Goal: Task Accomplishment & Management: Complete application form

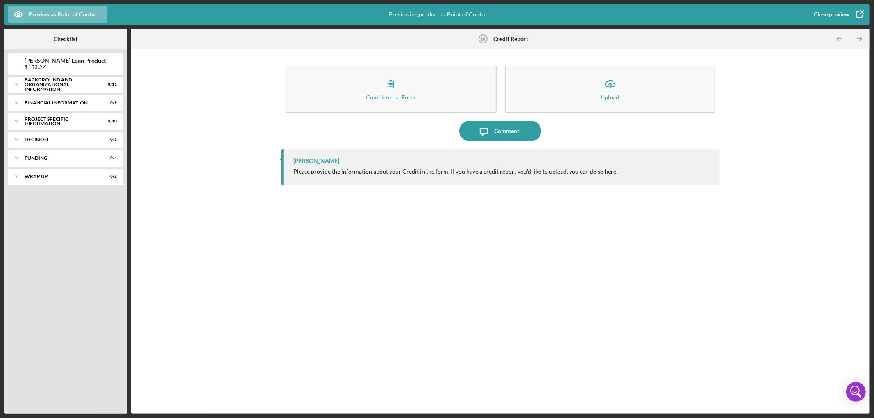
click at [851, 13] on icon "button" at bounding box center [859, 14] width 20 height 20
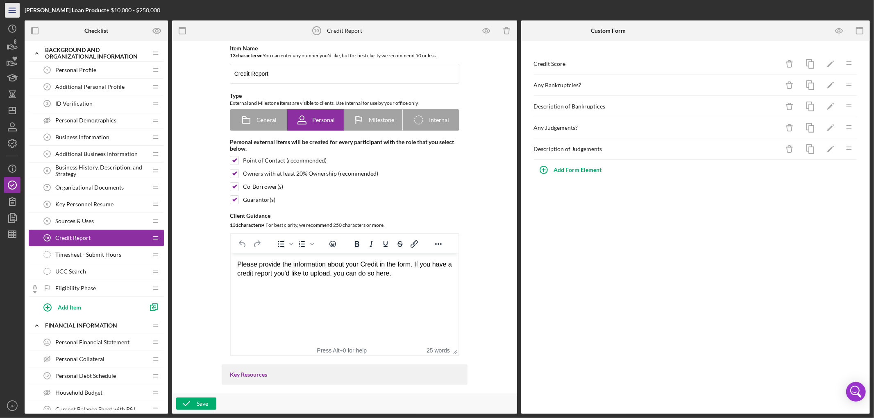
click at [14, 11] on icon "Icon/Menu" at bounding box center [12, 10] width 18 height 18
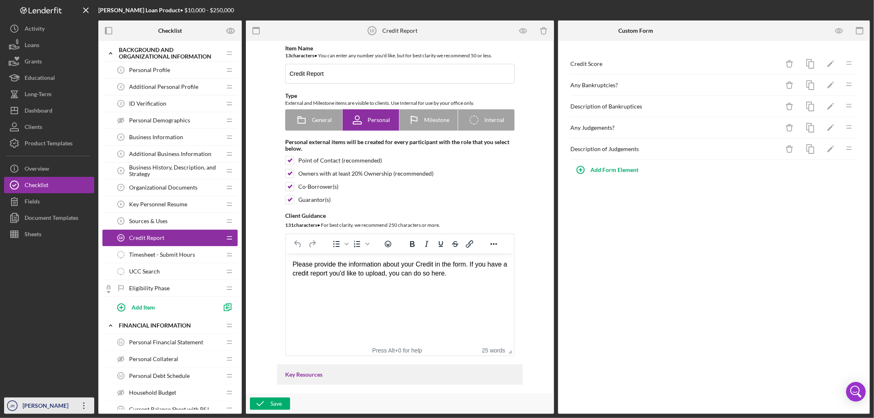
click at [35, 405] on div "[PERSON_NAME]" at bounding box center [46, 407] width 53 height 18
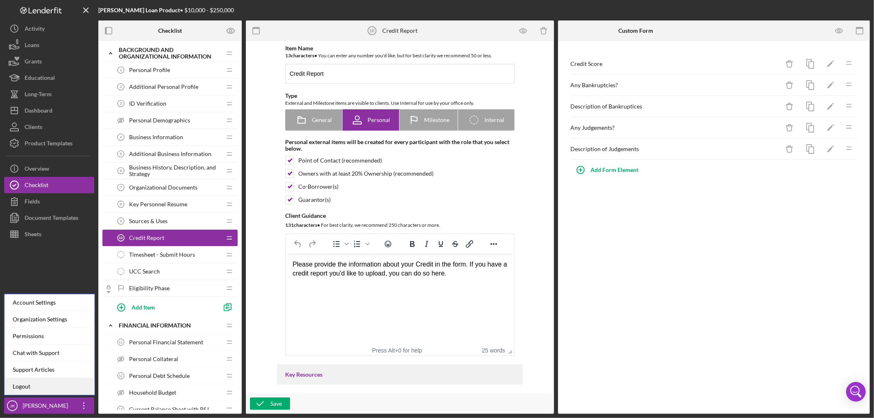
click at [37, 387] on link "Logout" at bounding box center [50, 386] width 90 height 17
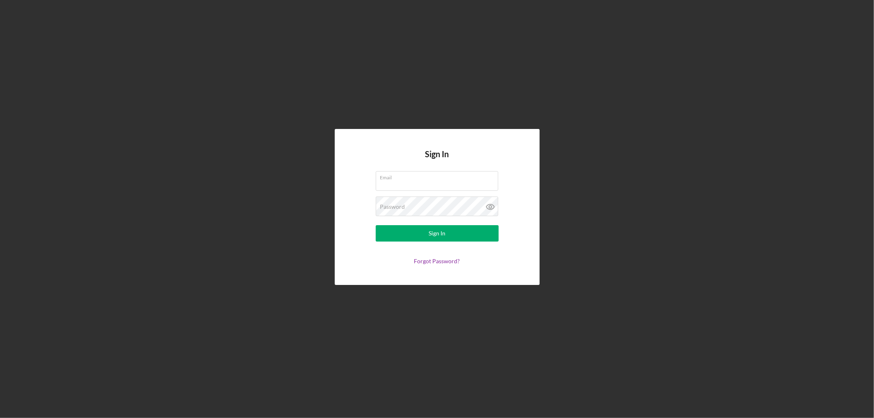
click at [679, 108] on div "Sign In Email Password Sign In Forgot Password?" at bounding box center [436, 207] width 865 height 414
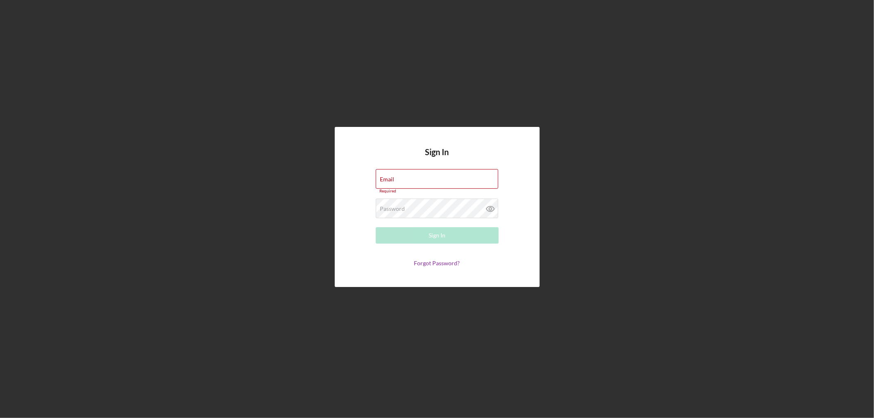
click at [709, 189] on div "Sign In Email Required Password Required Sign In Forgot Password?" at bounding box center [436, 207] width 865 height 414
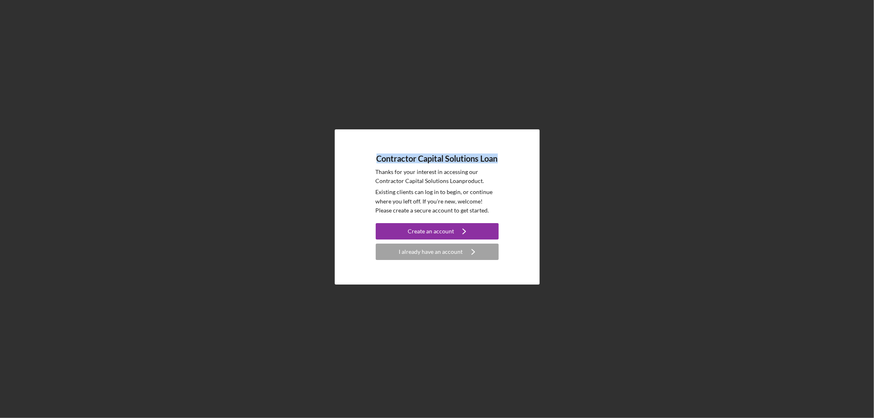
drag, startPoint x: 392, startPoint y: 163, endPoint x: 373, endPoint y: 154, distance: 20.5
click at [373, 154] on div "Contractor Capital Solutions Loan Thanks for your interest in accessing our Con…" at bounding box center [437, 207] width 205 height 156
click at [406, 162] on h4 "Contractor Capital Solutions Loan" at bounding box center [436, 158] width 121 height 9
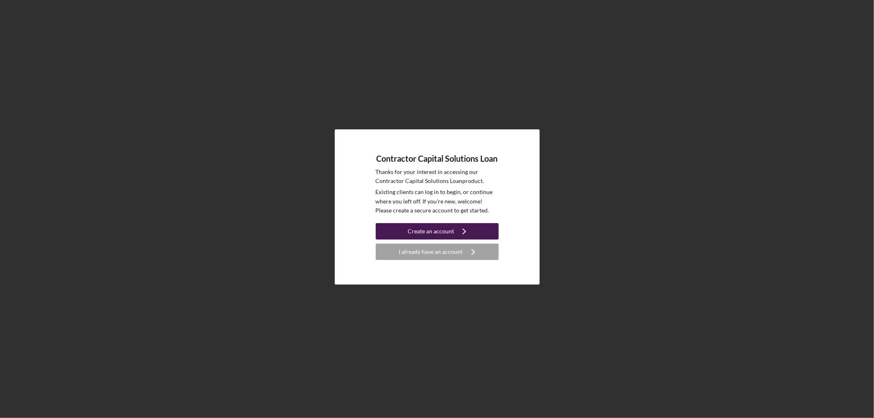
click at [402, 230] on button "Create an account Icon/Navigate" at bounding box center [437, 231] width 123 height 16
